Goal: Task Accomplishment & Management: Manage account settings

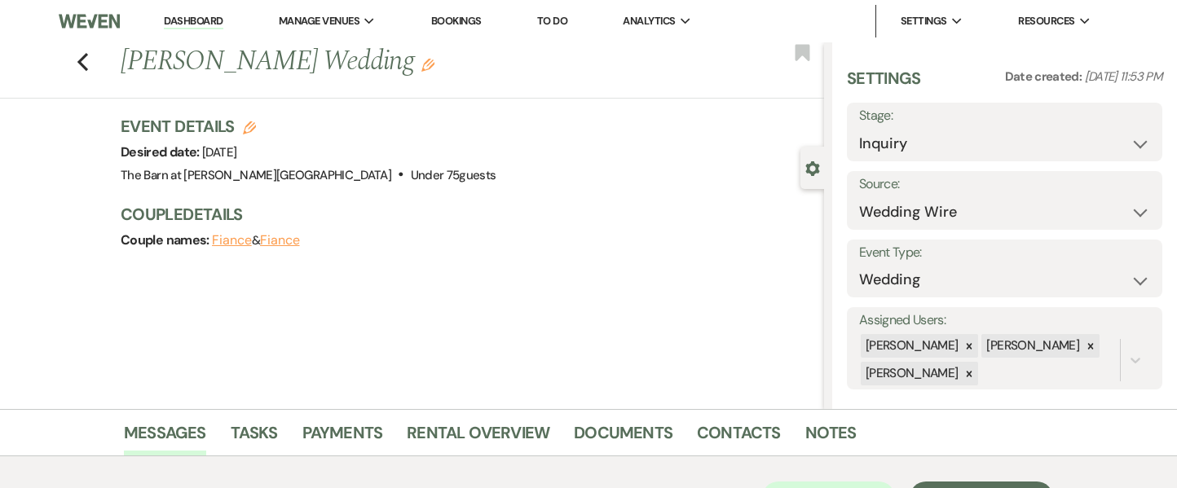
select select "3"
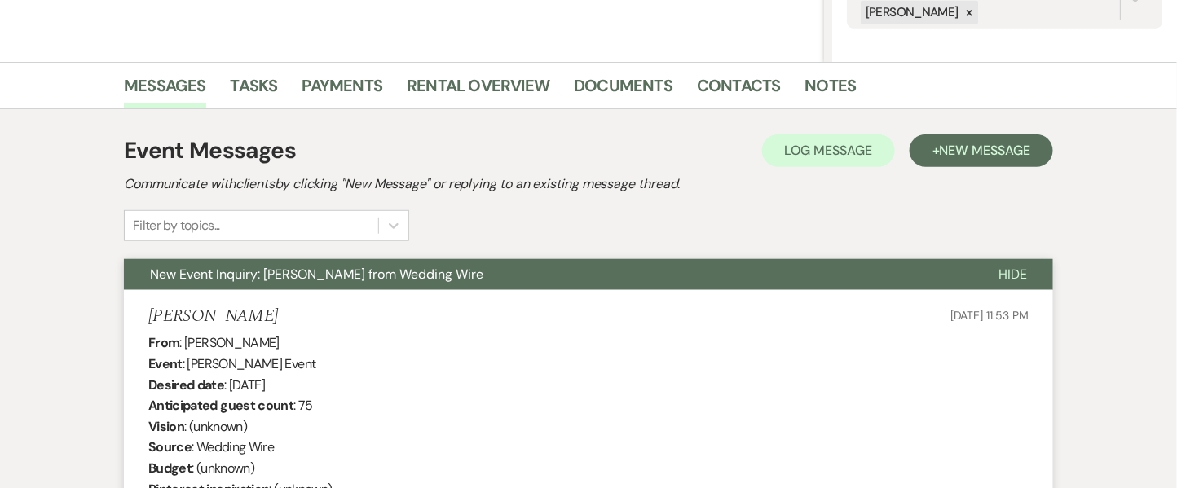
scroll to position [192, 0]
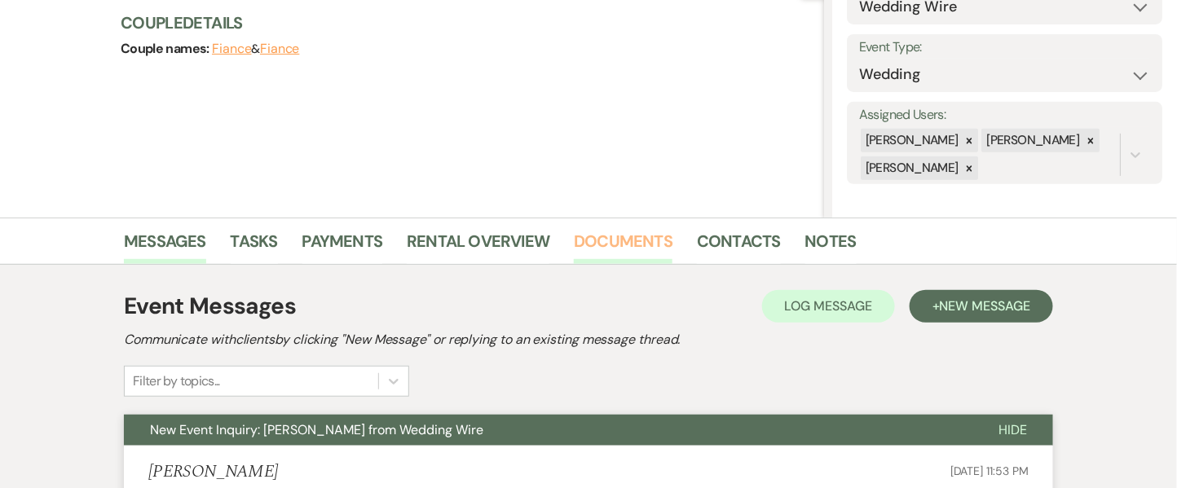
click at [633, 254] on link "Documents" at bounding box center [623, 246] width 99 height 36
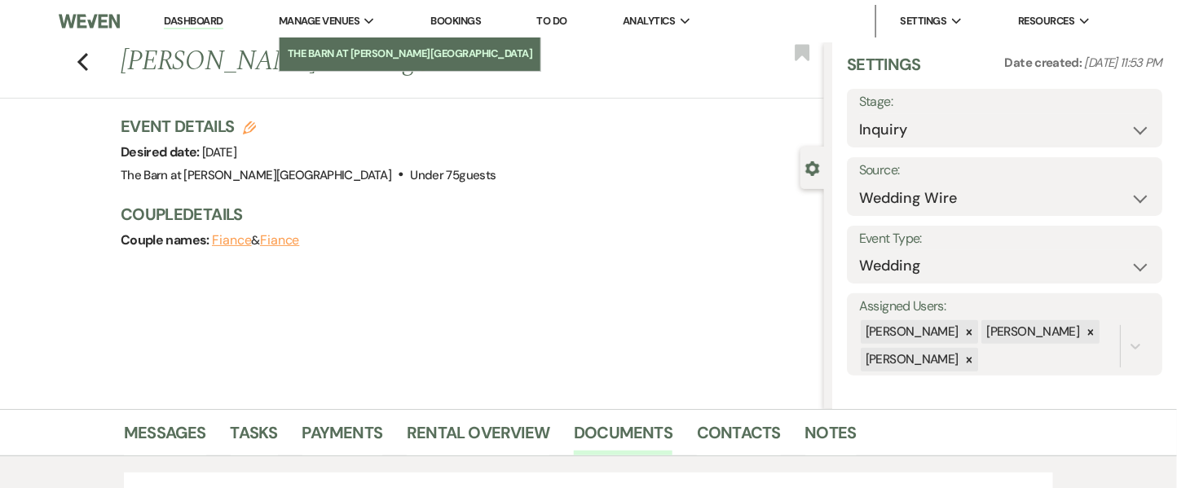
click at [356, 44] on link "The Barn at [PERSON_NAME][GEOGRAPHIC_DATA]" at bounding box center [411, 53] width 262 height 33
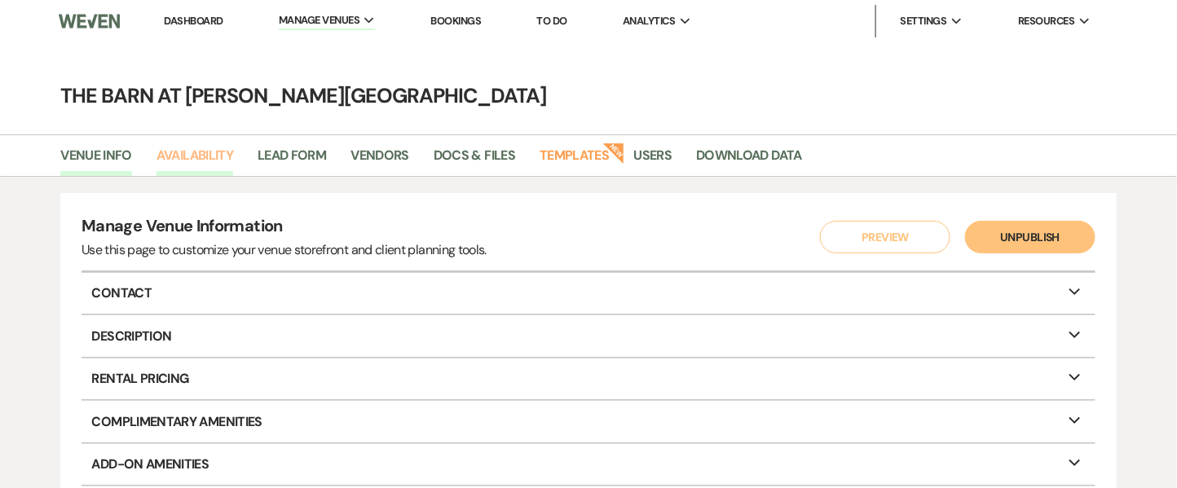
click at [203, 170] on link "Availability" at bounding box center [194, 160] width 77 height 31
select select "3"
select select "2026"
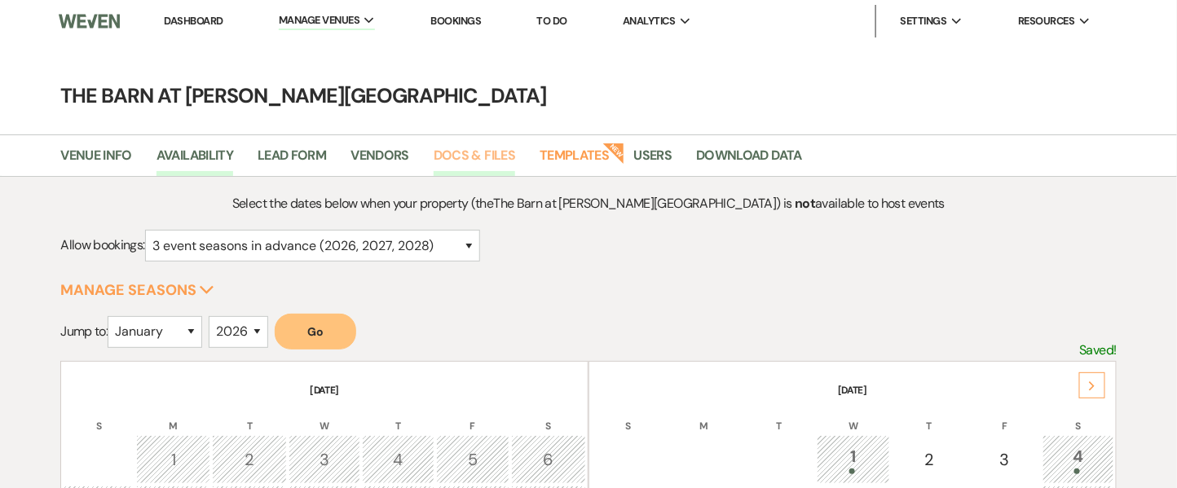
click at [476, 158] on link "Docs & Files" at bounding box center [475, 160] width 82 height 31
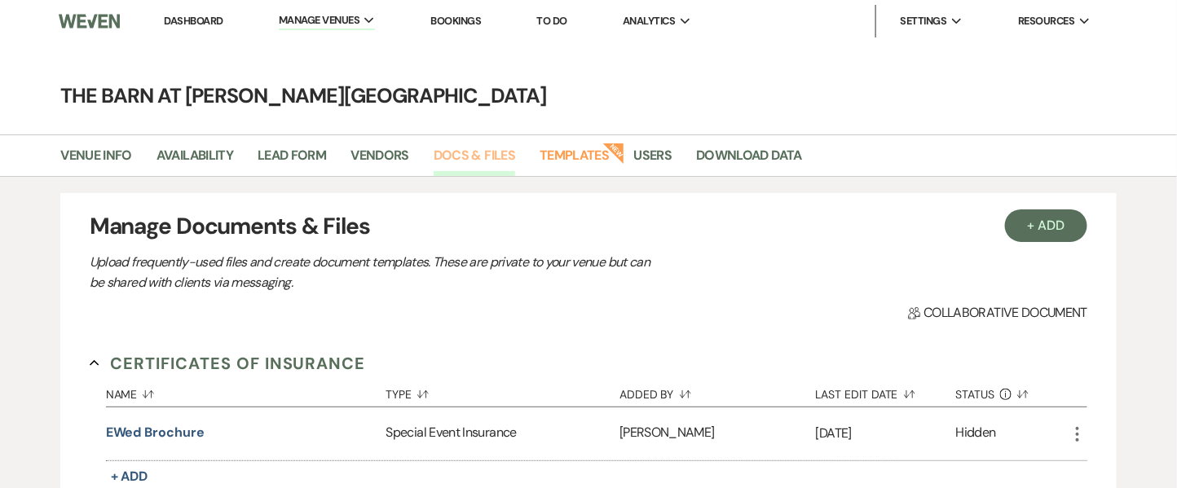
scroll to position [426, 0]
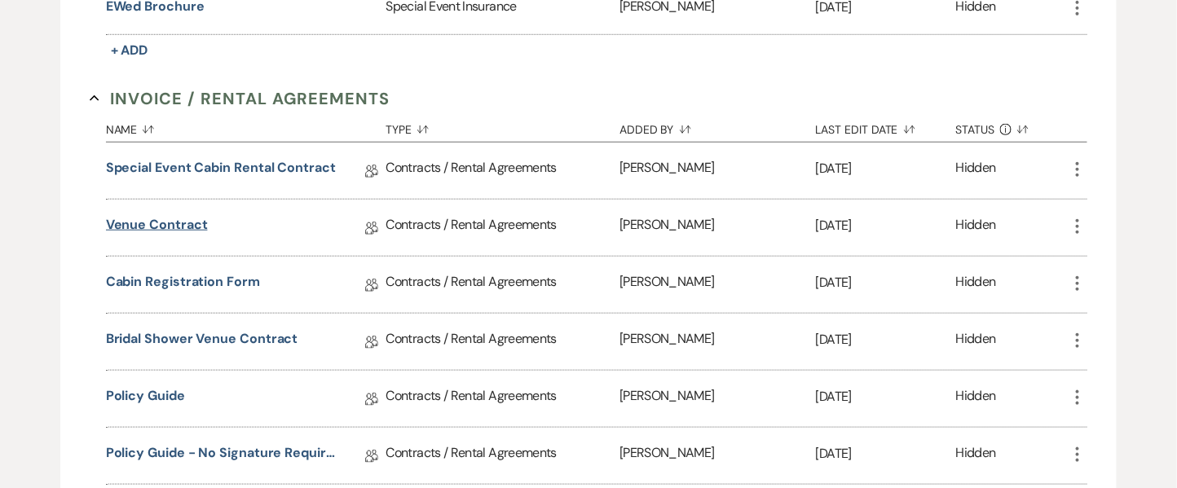
click at [183, 225] on link "Venue Contract" at bounding box center [157, 227] width 102 height 25
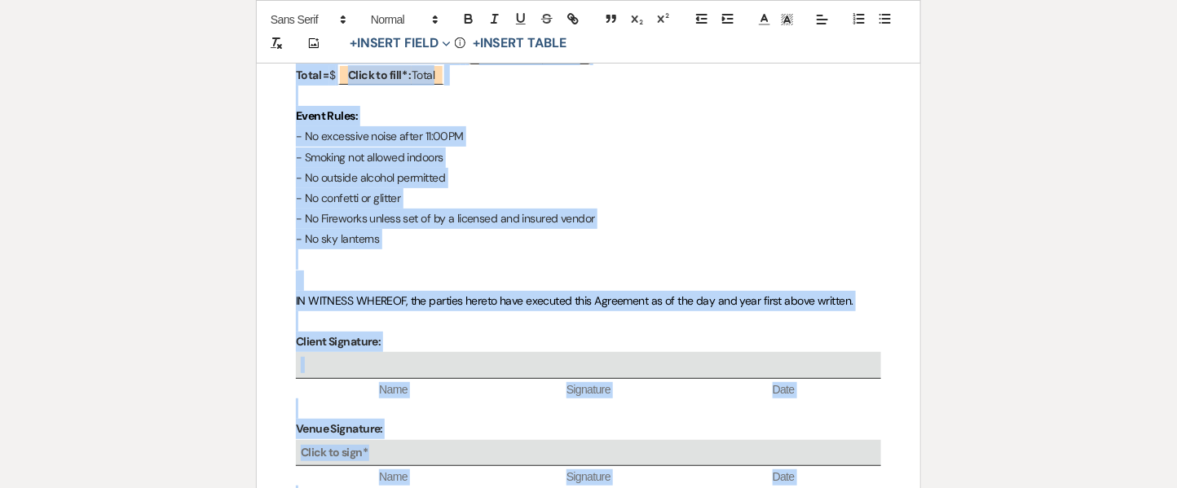
scroll to position [4423, 0]
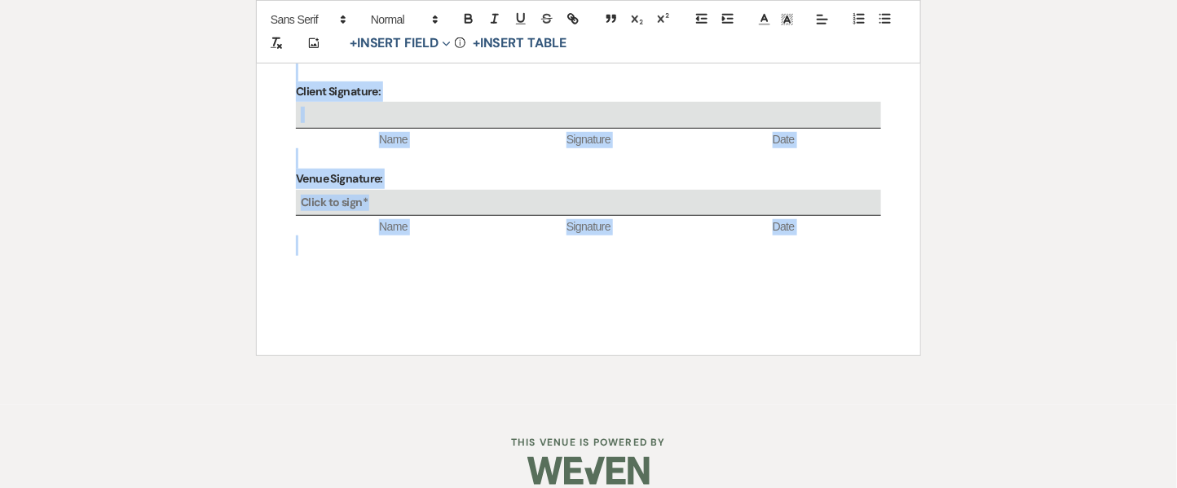
drag, startPoint x: 481, startPoint y: 344, endPoint x: 658, endPoint y: 225, distance: 213.2
copy div "LOR IPSU DO SITAMETCON ADIPIS, ELI SEDDO EIUSMO TEMPORINC Utla Etdolorema Aliqu…"
